Goal: Information Seeking & Learning: Learn about a topic

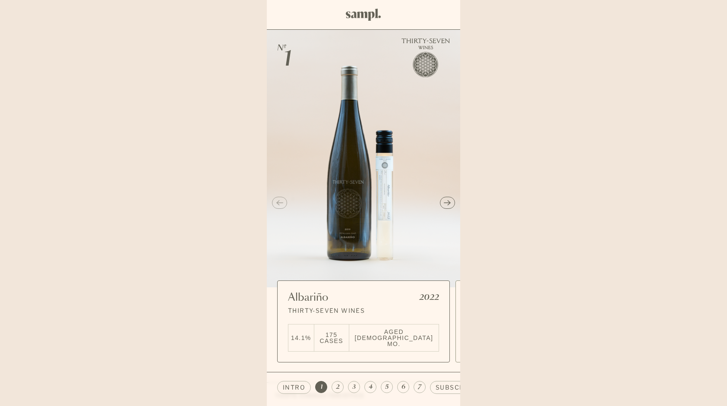
click at [448, 200] on icon "Next slide" at bounding box center [447, 203] width 7 height 6
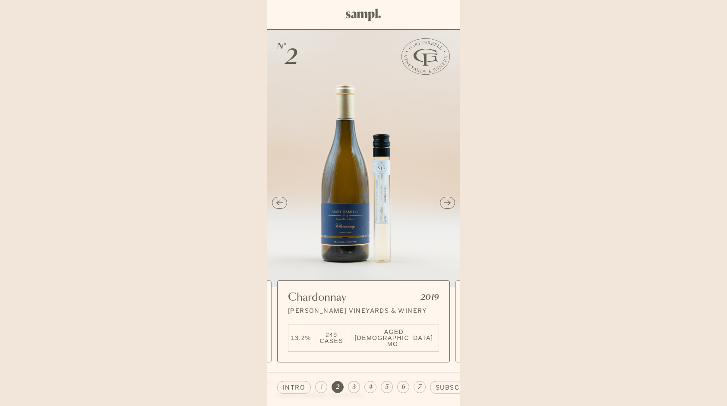
click at [447, 200] on icon "Next slide" at bounding box center [447, 203] width 7 height 6
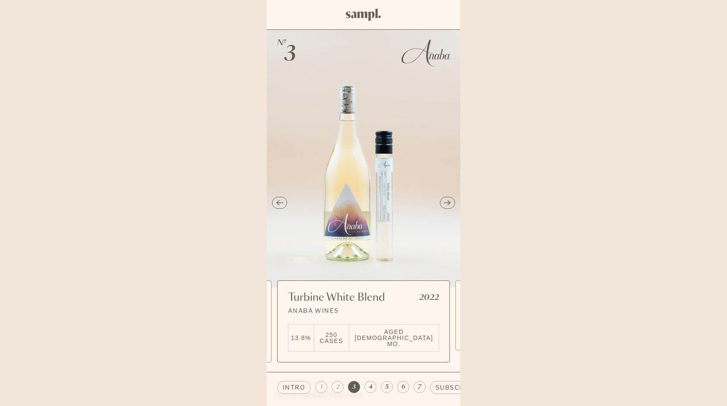
click at [447, 200] on icon "Next slide" at bounding box center [447, 203] width 7 height 6
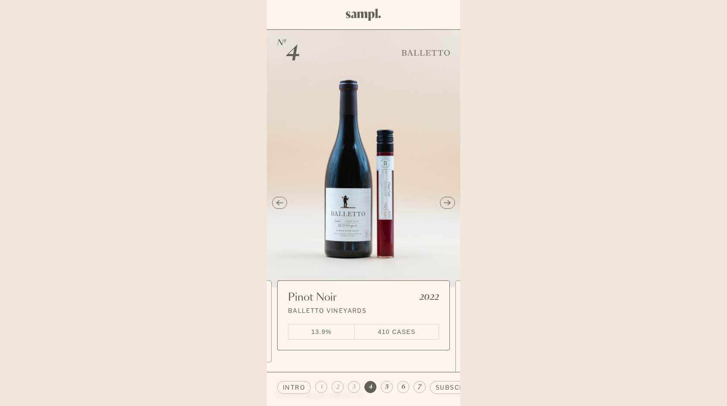
click at [447, 200] on icon "Next slide" at bounding box center [447, 203] width 7 height 6
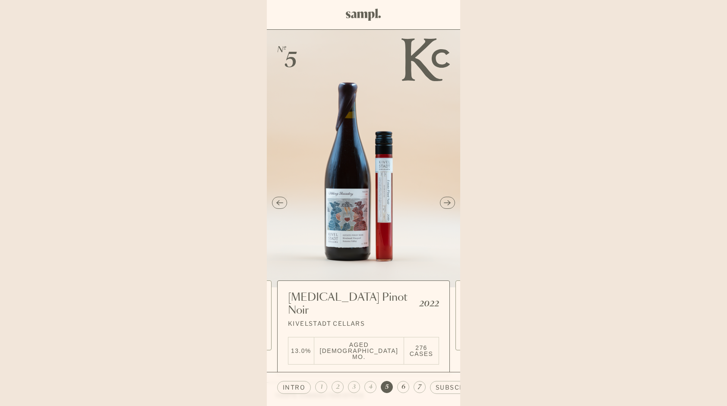
click at [447, 200] on icon "Next slide" at bounding box center [447, 203] width 7 height 6
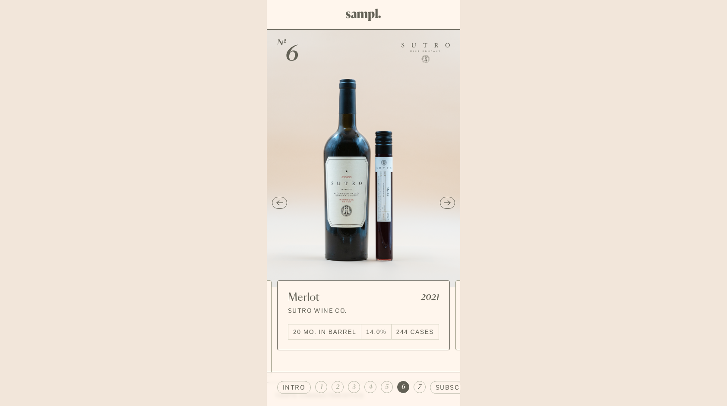
click at [447, 200] on icon "Next slide" at bounding box center [447, 203] width 7 height 6
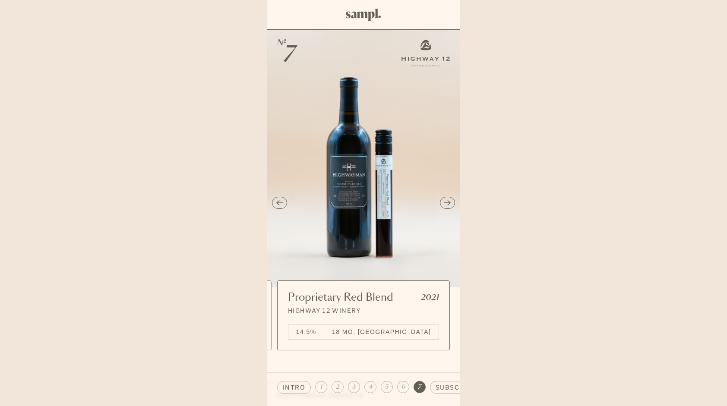
click at [280, 203] on icon "Previous slide" at bounding box center [280, 203] width 6 height 0
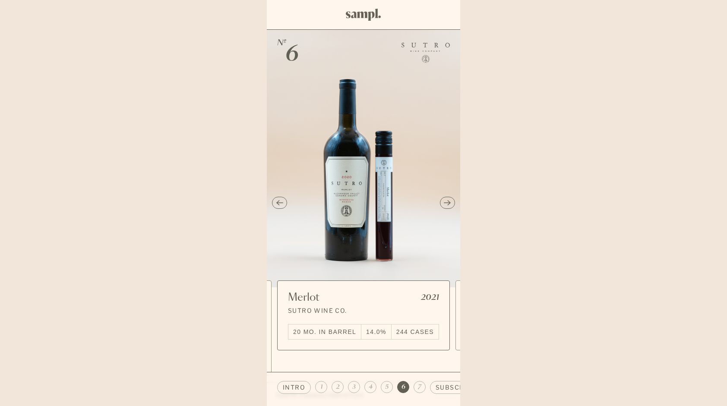
click at [280, 203] on icon "Previous slide" at bounding box center [280, 203] width 6 height 0
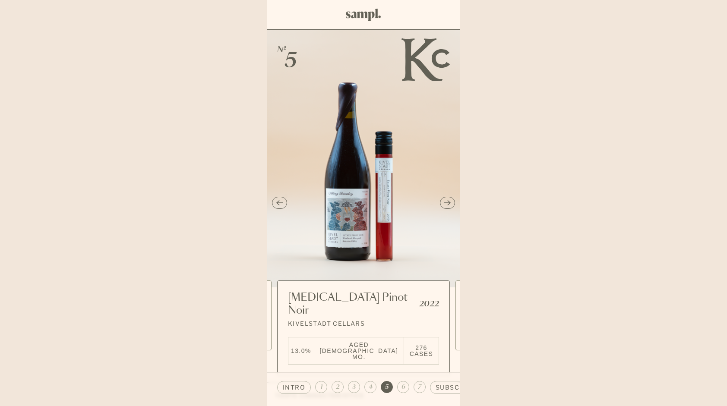
click at [280, 203] on icon "Previous slide" at bounding box center [280, 203] width 6 height 0
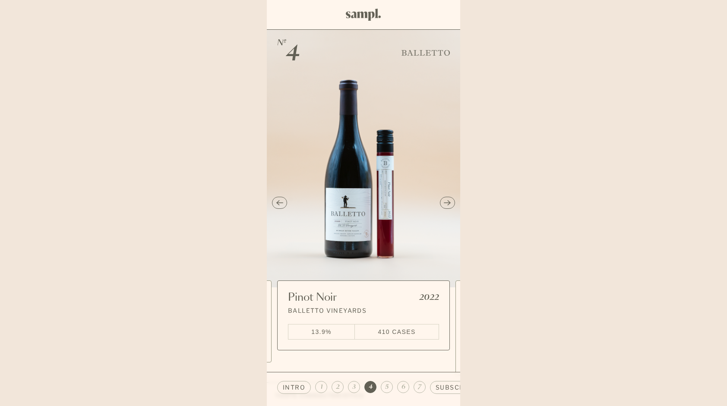
click at [280, 203] on icon "Previous slide" at bounding box center [280, 203] width 6 height 0
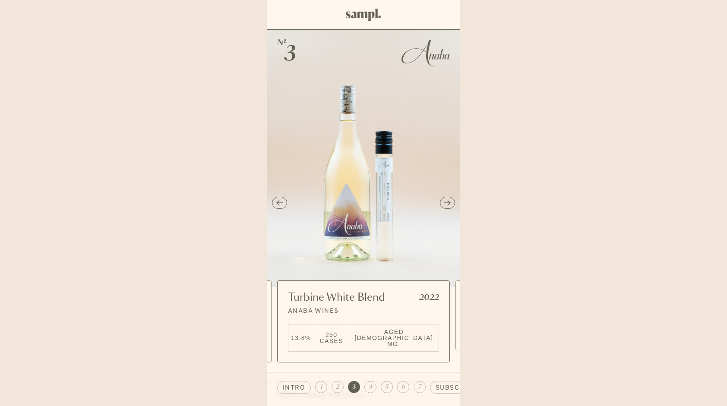
click at [280, 203] on icon "Previous slide" at bounding box center [280, 203] width 6 height 0
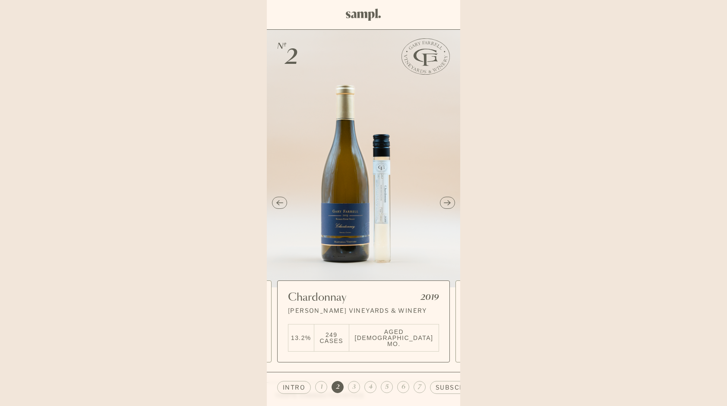
click at [280, 203] on icon "Previous slide" at bounding box center [280, 203] width 6 height 0
